Goal: Book appointment/travel/reservation

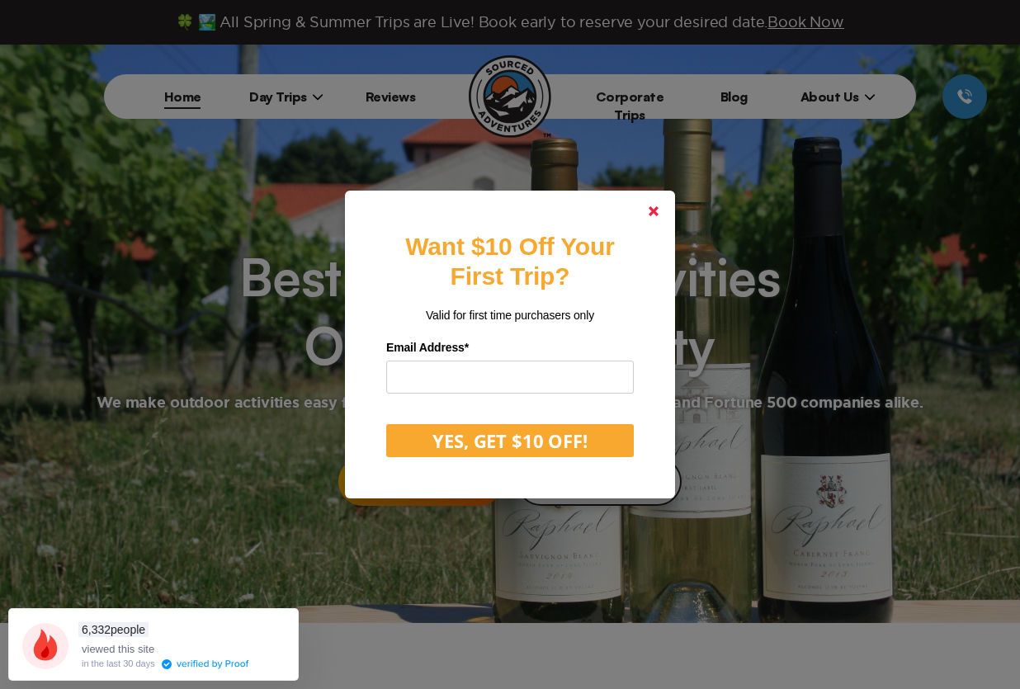
click at [659, 207] on icon at bounding box center [654, 211] width 10 height 10
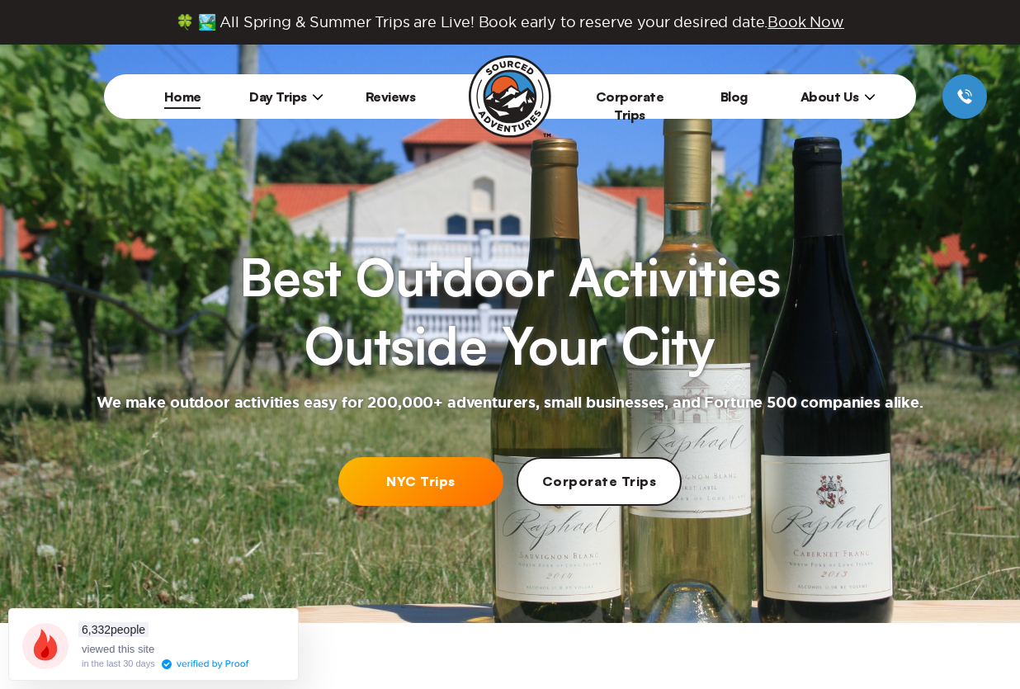
click at [281, 96] on span "Day Trips" at bounding box center [286, 96] width 74 height 17
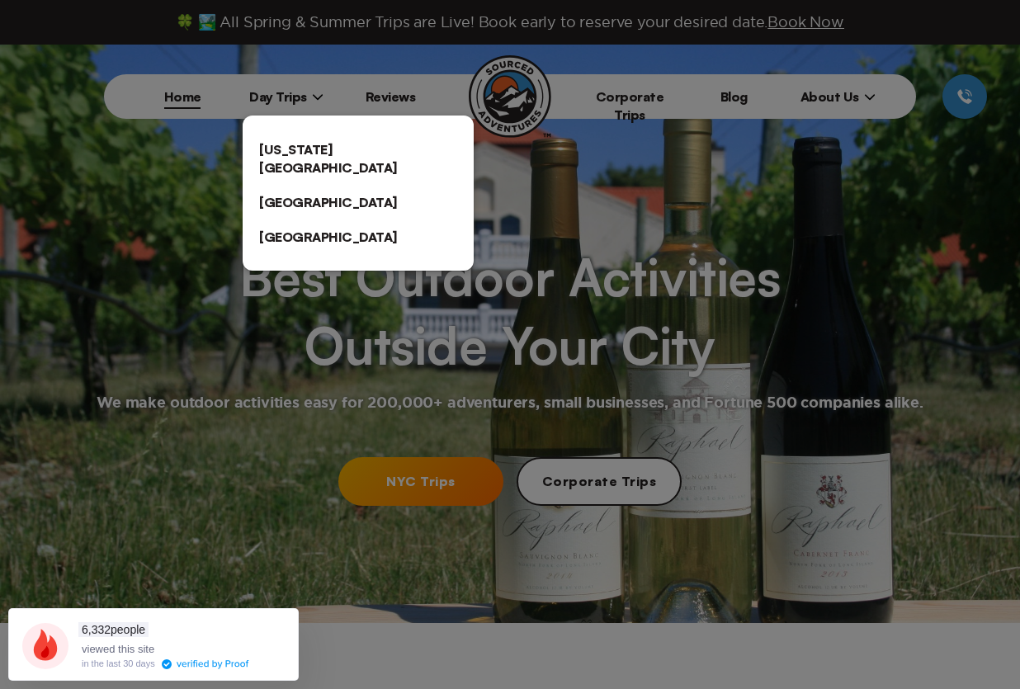
click at [295, 156] on link "[US_STATE][GEOGRAPHIC_DATA]" at bounding box center [358, 158] width 231 height 53
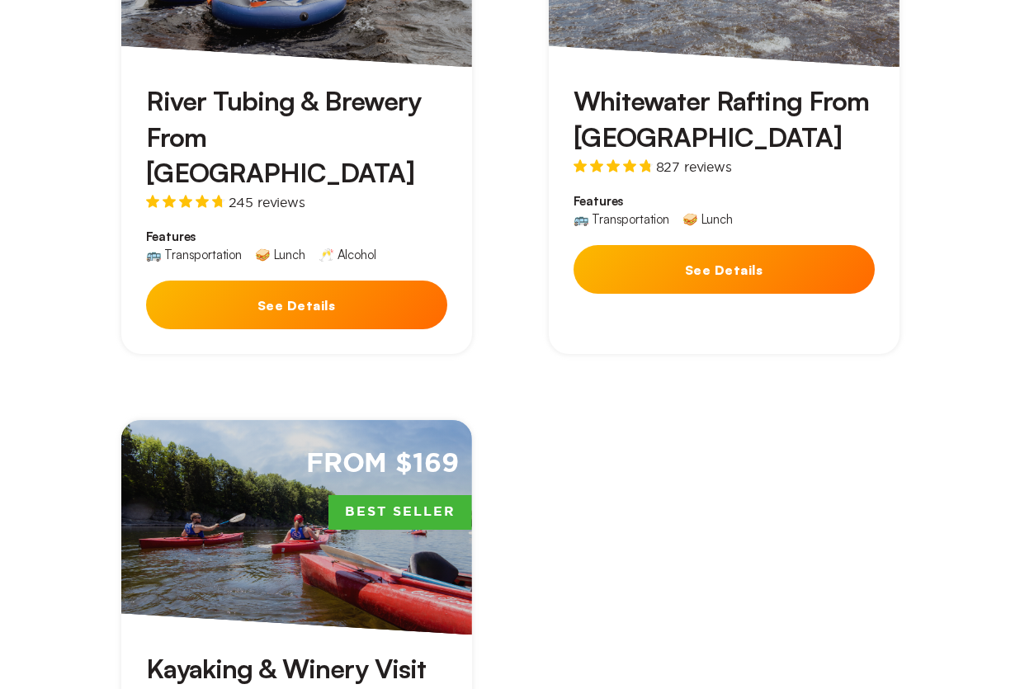
scroll to position [1073, 0]
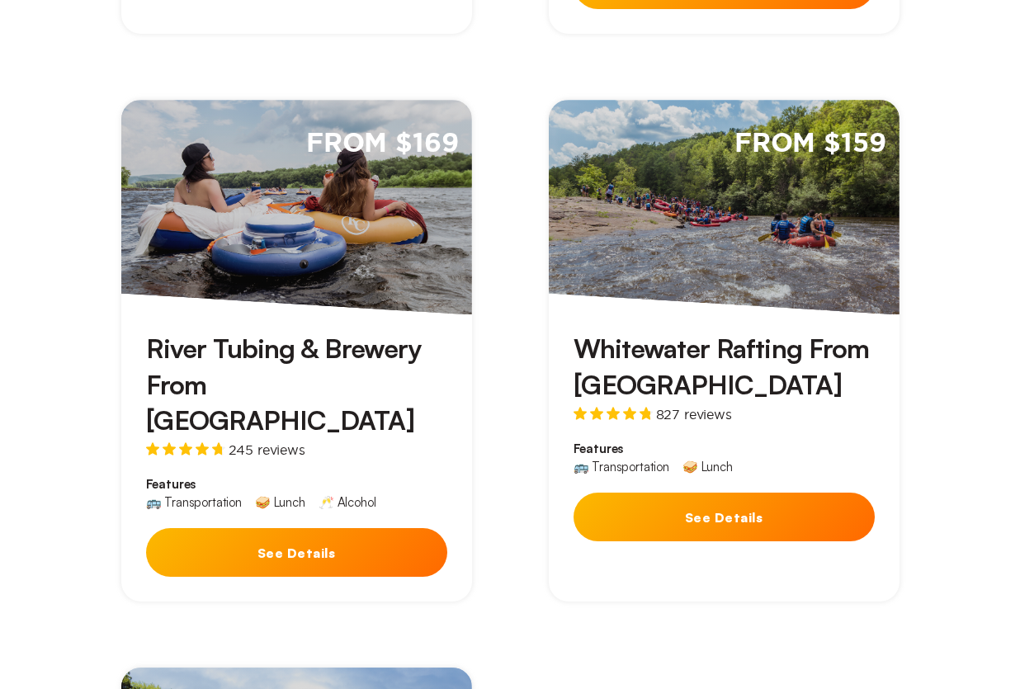
click at [683, 217] on div "From $159" at bounding box center [724, 207] width 351 height 215
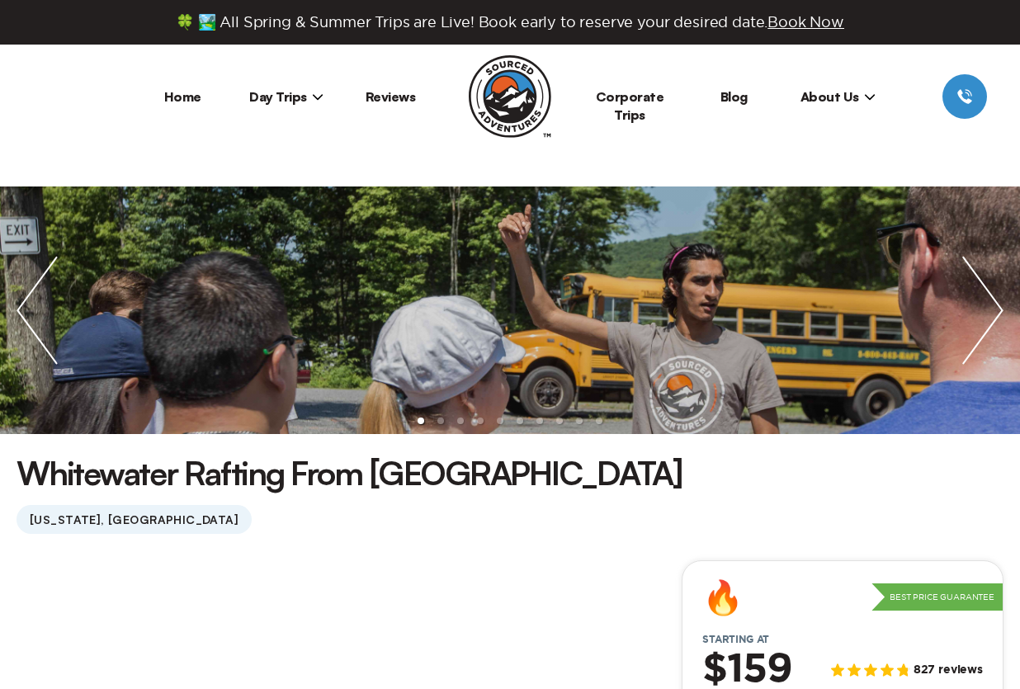
scroll to position [330, 0]
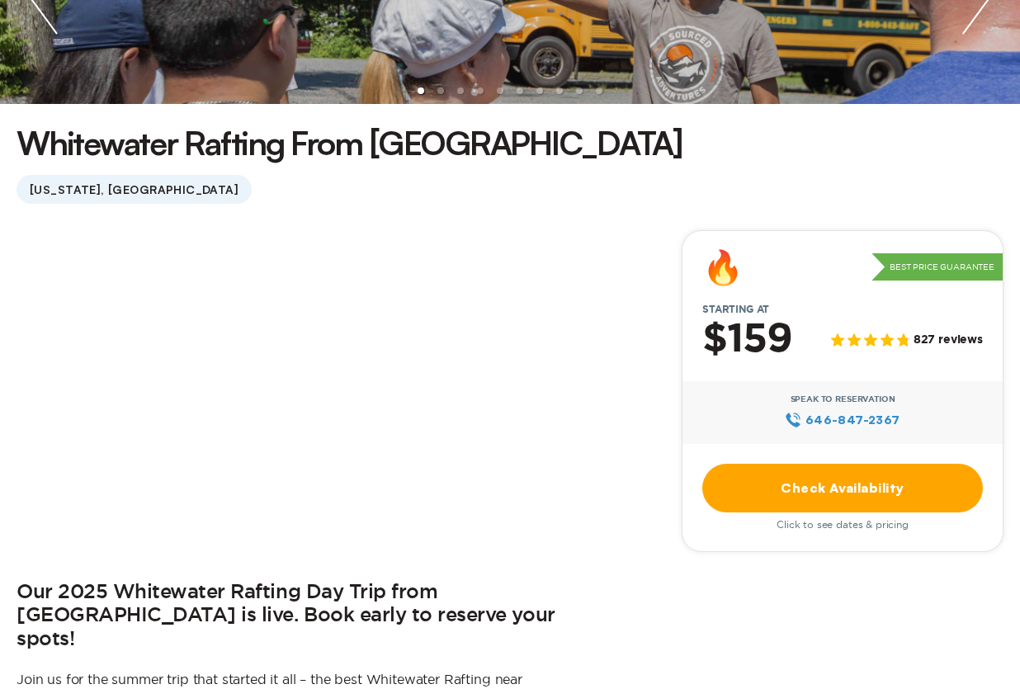
click at [859, 486] on link "Check Availability" at bounding box center [842, 488] width 281 height 49
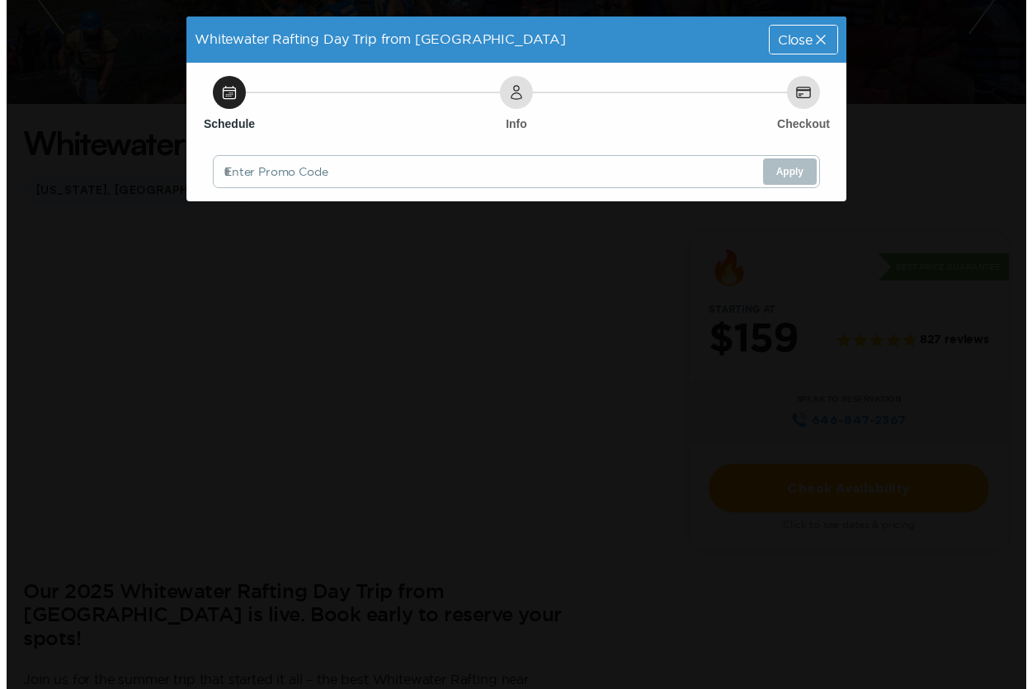
scroll to position [0, 0]
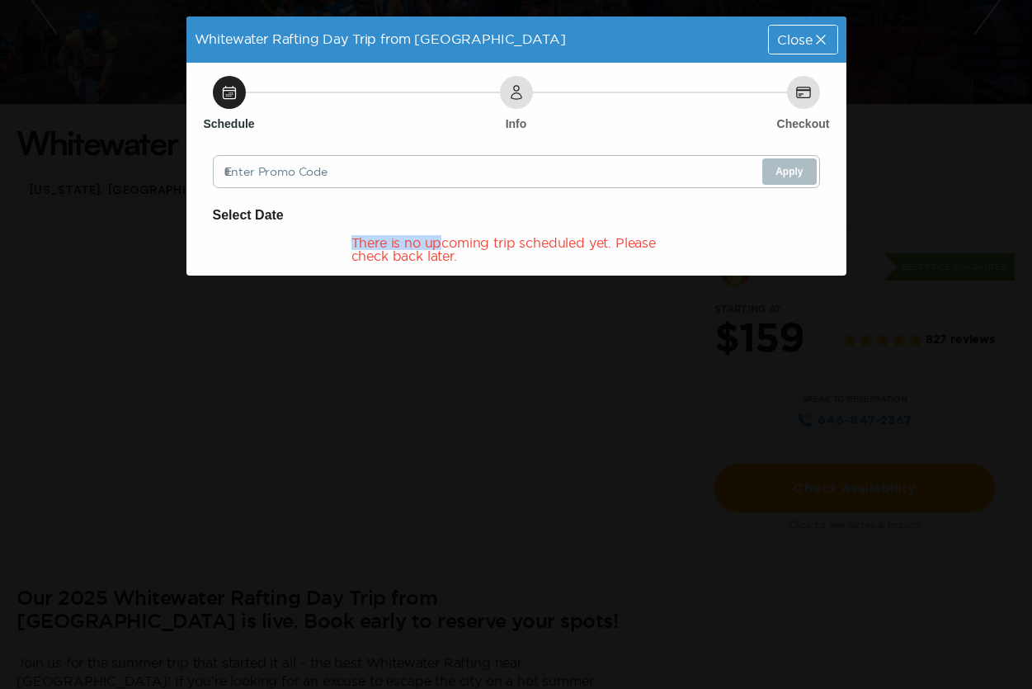
drag, startPoint x: 338, startPoint y: 237, endPoint x: 442, endPoint y: 240, distance: 103.2
click at [442, 240] on div "There is no upcoming trip scheduled yet. Please check back later." at bounding box center [516, 249] width 607 height 26
click at [442, 240] on div "There is no upcoming trip scheduled yet. Please check back later." at bounding box center [517, 249] width 330 height 26
click at [463, 250] on div "There is no upcoming trip scheduled yet. Please check back later." at bounding box center [517, 249] width 330 height 26
click at [231, 97] on icon at bounding box center [229, 92] width 17 height 17
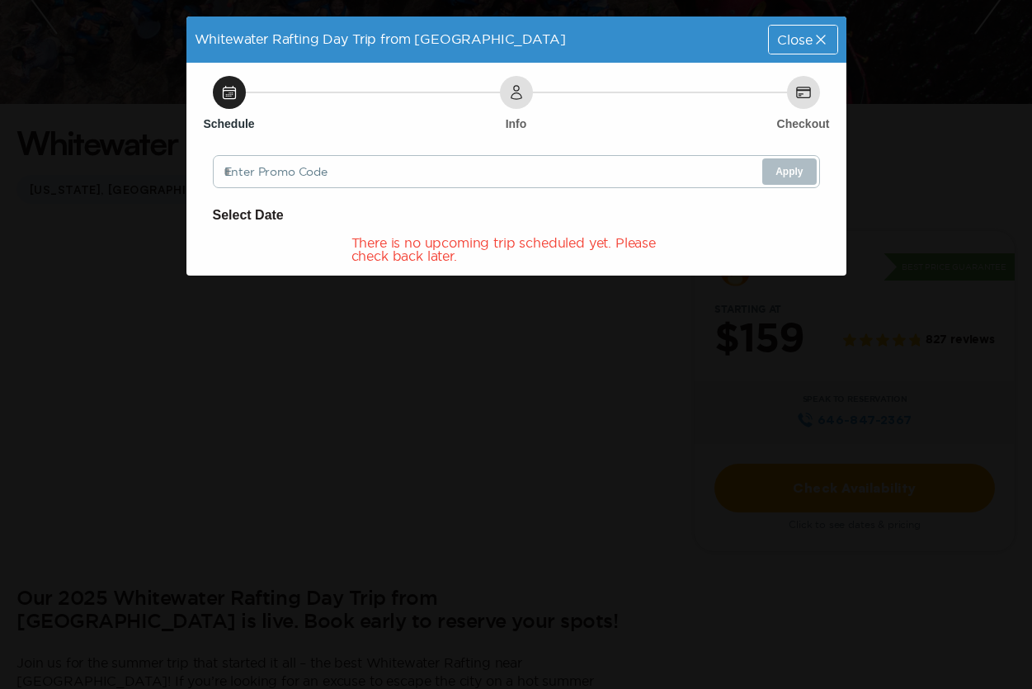
click at [521, 87] on icon at bounding box center [516, 92] width 17 height 17
click at [817, 28] on div "Close" at bounding box center [803, 40] width 68 height 28
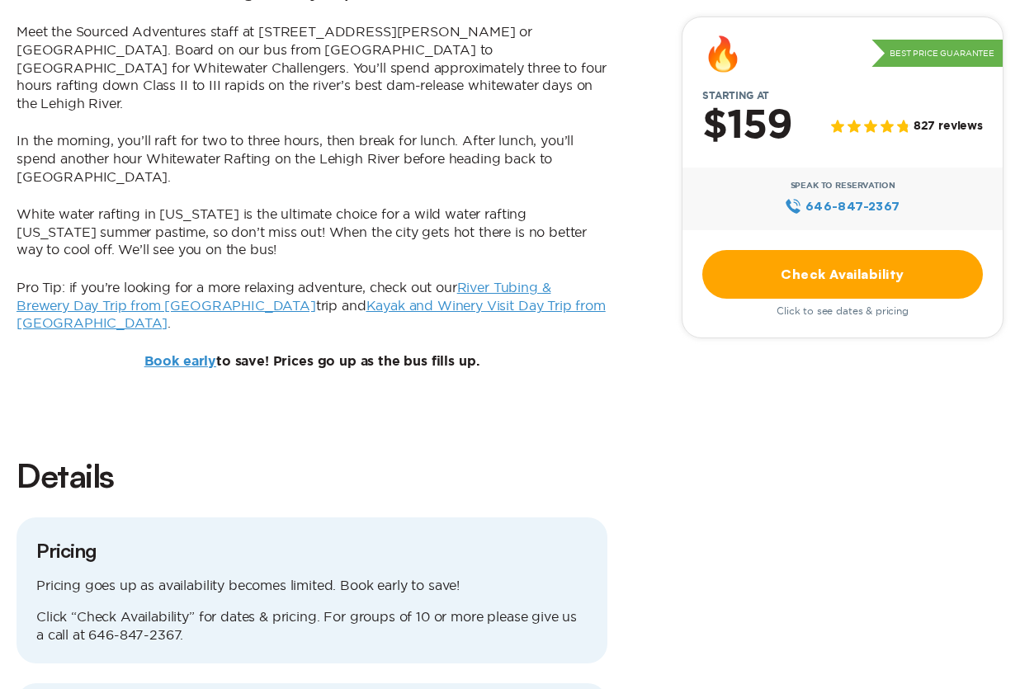
scroll to position [1568, 0]
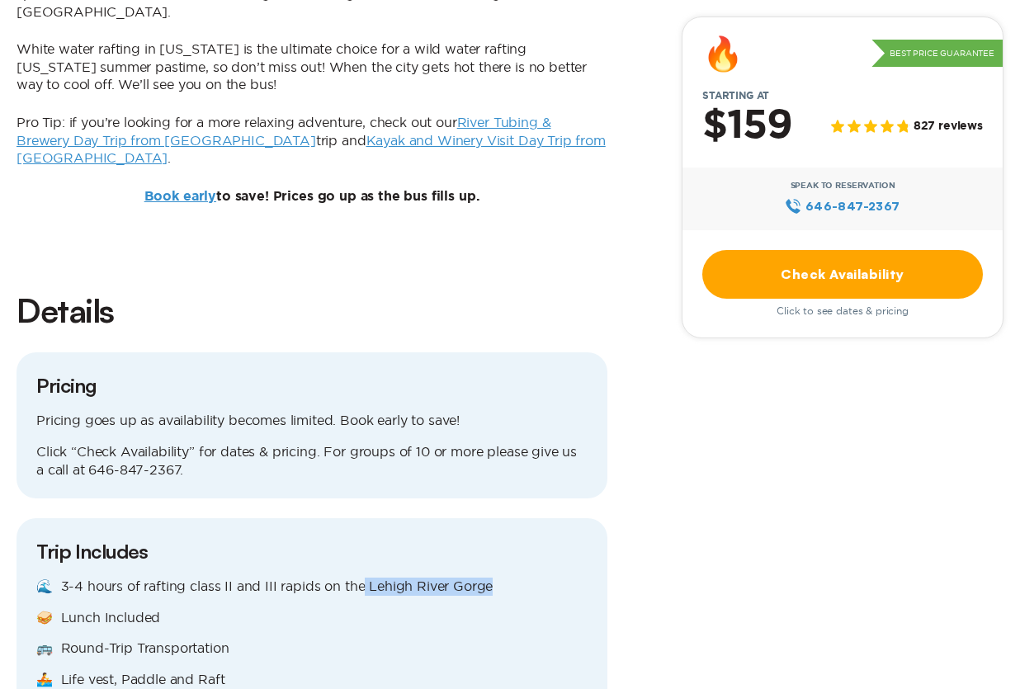
drag, startPoint x: 364, startPoint y: 487, endPoint x: 490, endPoint y: 475, distance: 126.9
click at [490, 518] on div "Trip Includes 🌊 3-4 hours of rafting class II and III rapids on the Lehigh Rive…" at bounding box center [312, 628] width 591 height 221
